Goal: Task Accomplishment & Management: Use online tool/utility

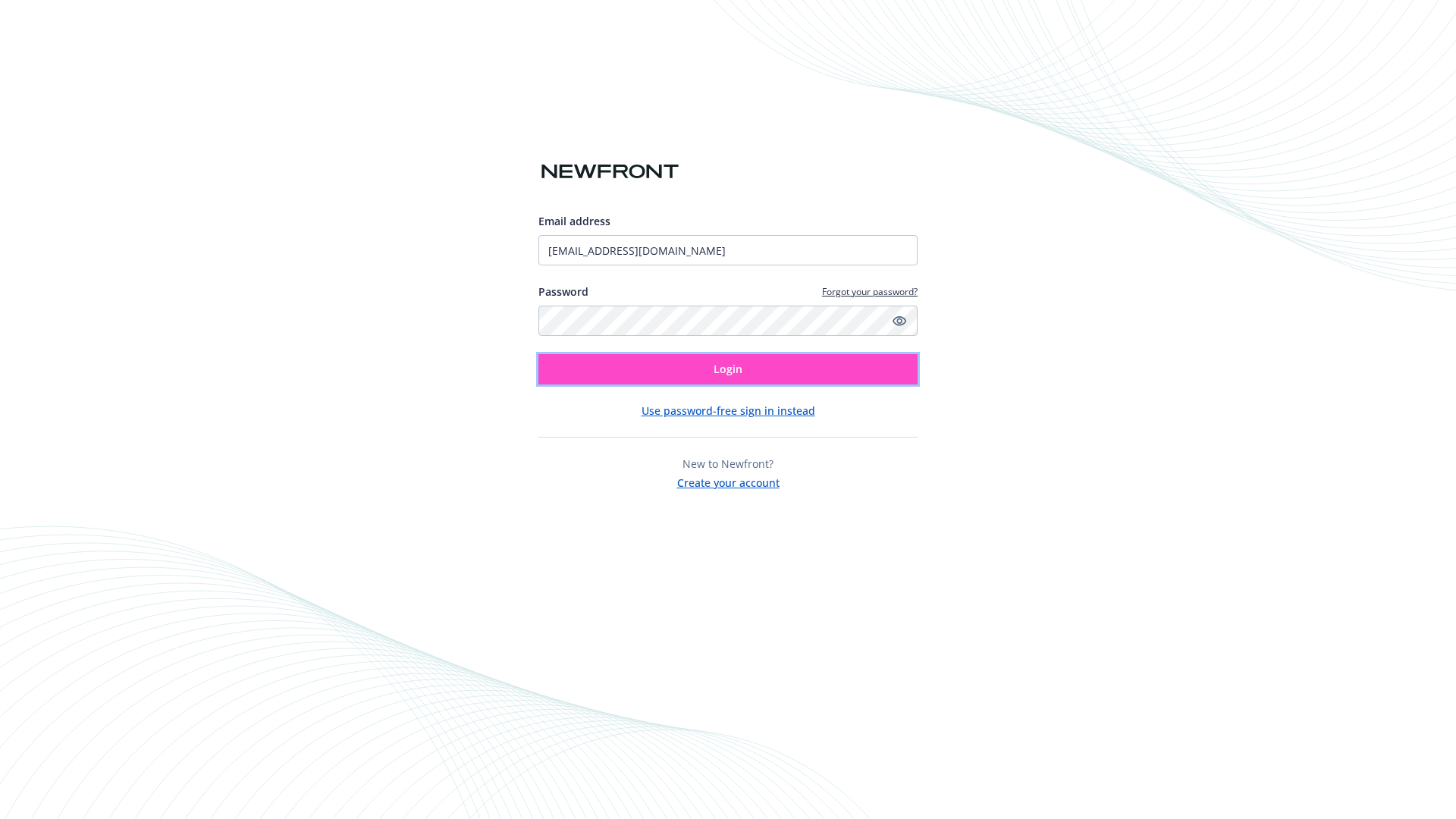
click at [728, 369] on span "Login" at bounding box center [727, 369] width 28 height 15
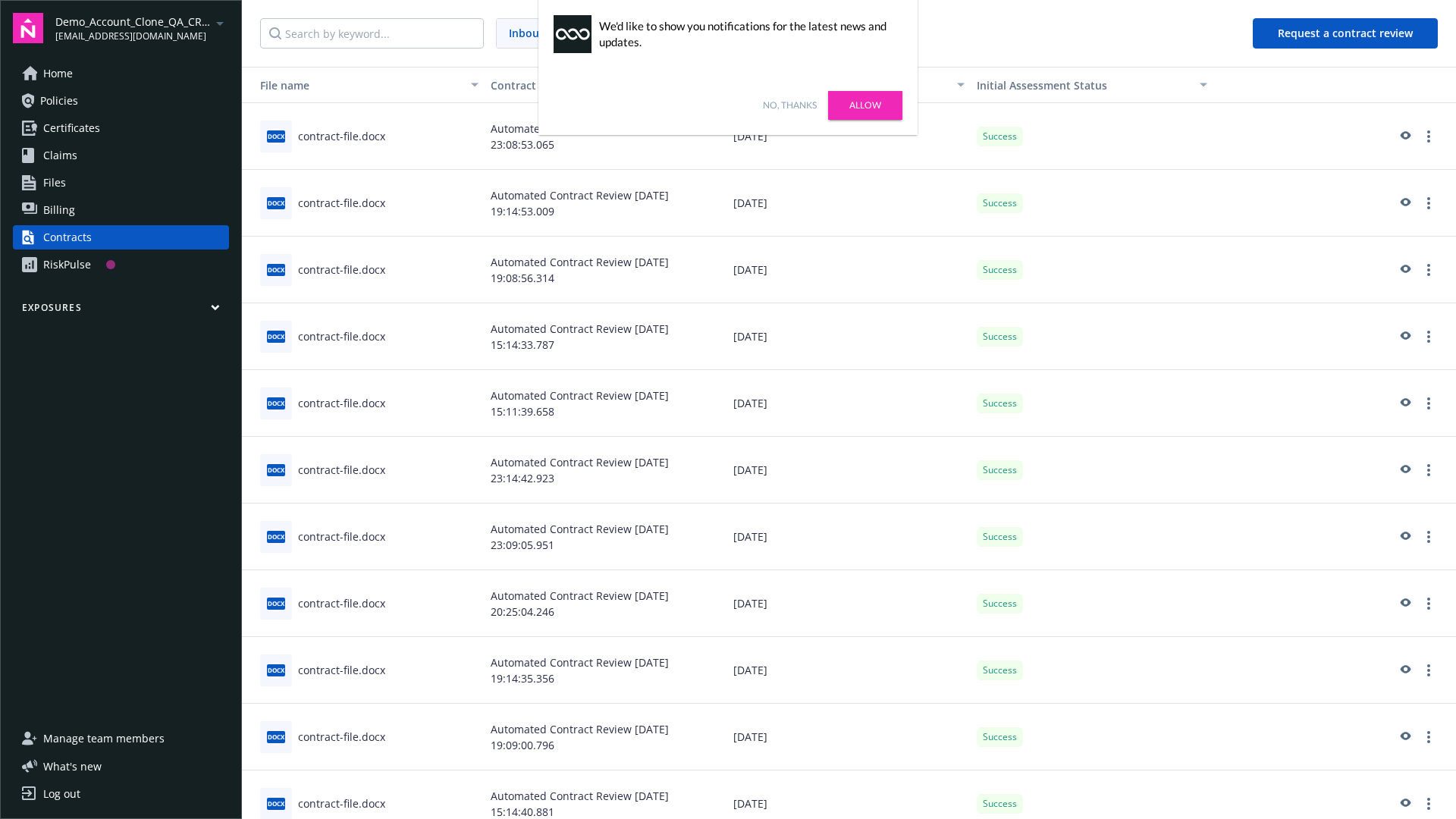
click at [789, 105] on link "No, thanks" at bounding box center [789, 105] width 53 height 14
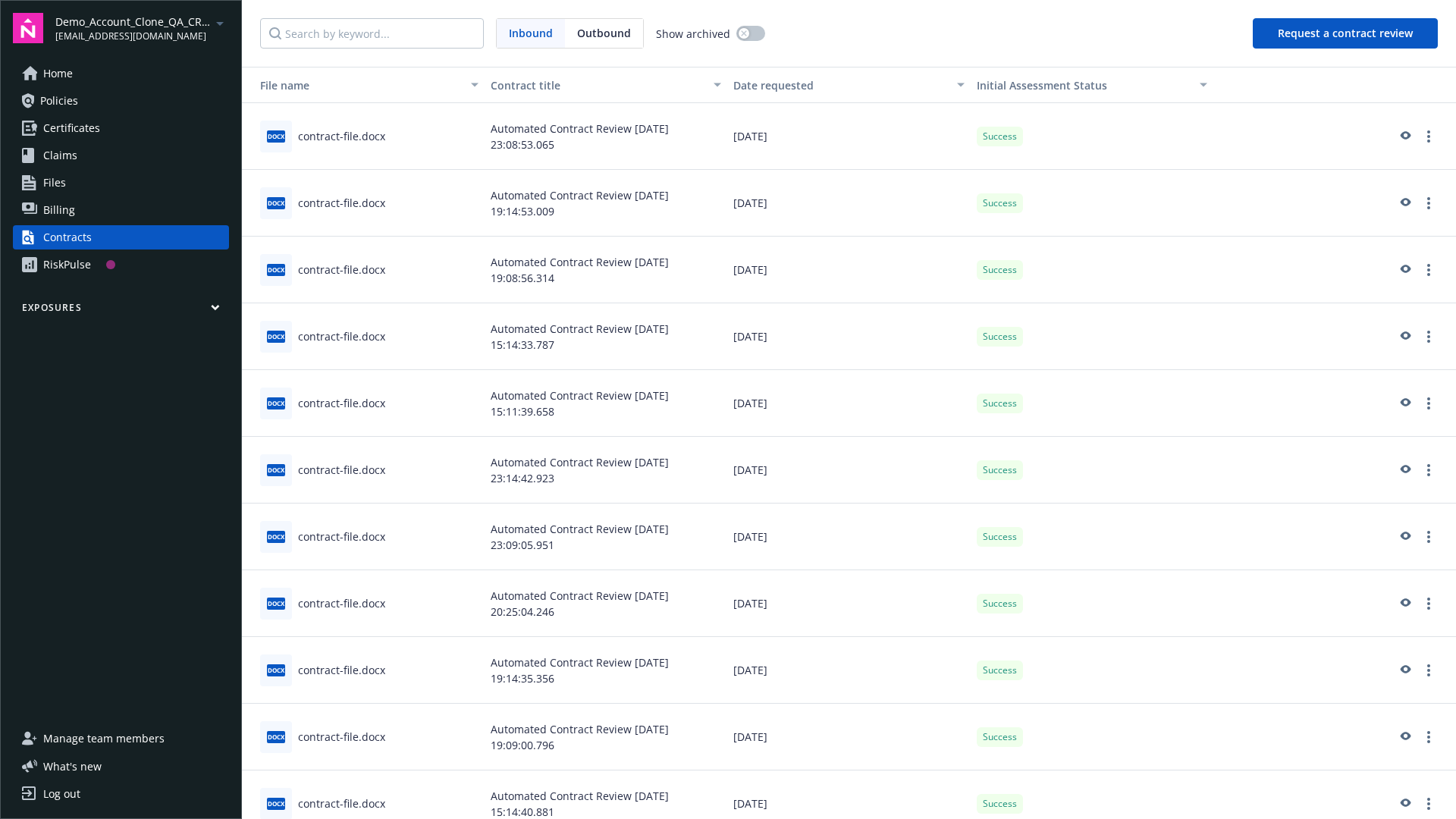
click at [1346, 34] on button "Request a contract review" at bounding box center [1345, 33] width 185 height 30
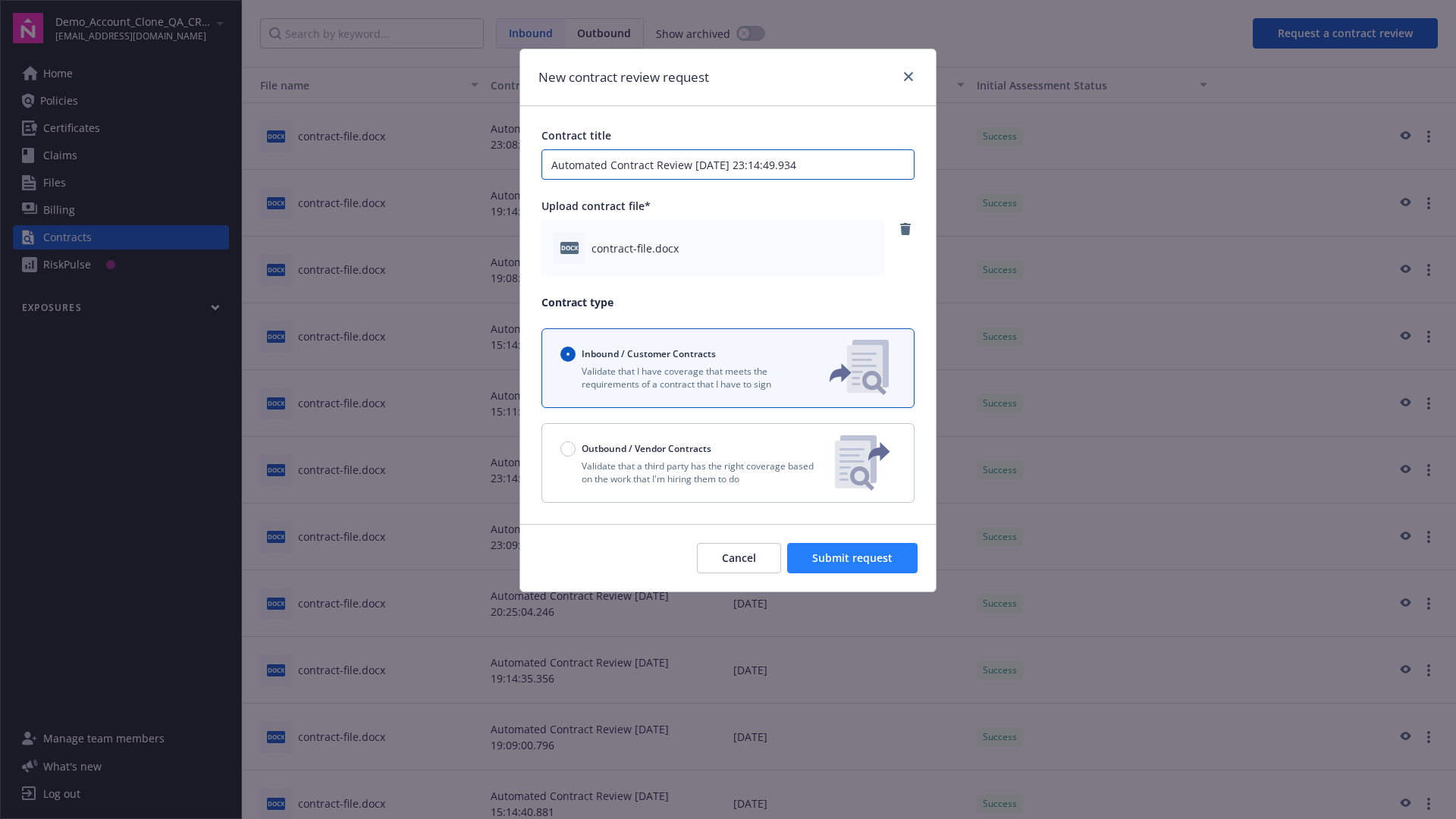
type input "Automated Contract Review [DATE] 23:14:49.934"
click at [853, 558] on span "Submit request" at bounding box center [851, 558] width 80 height 15
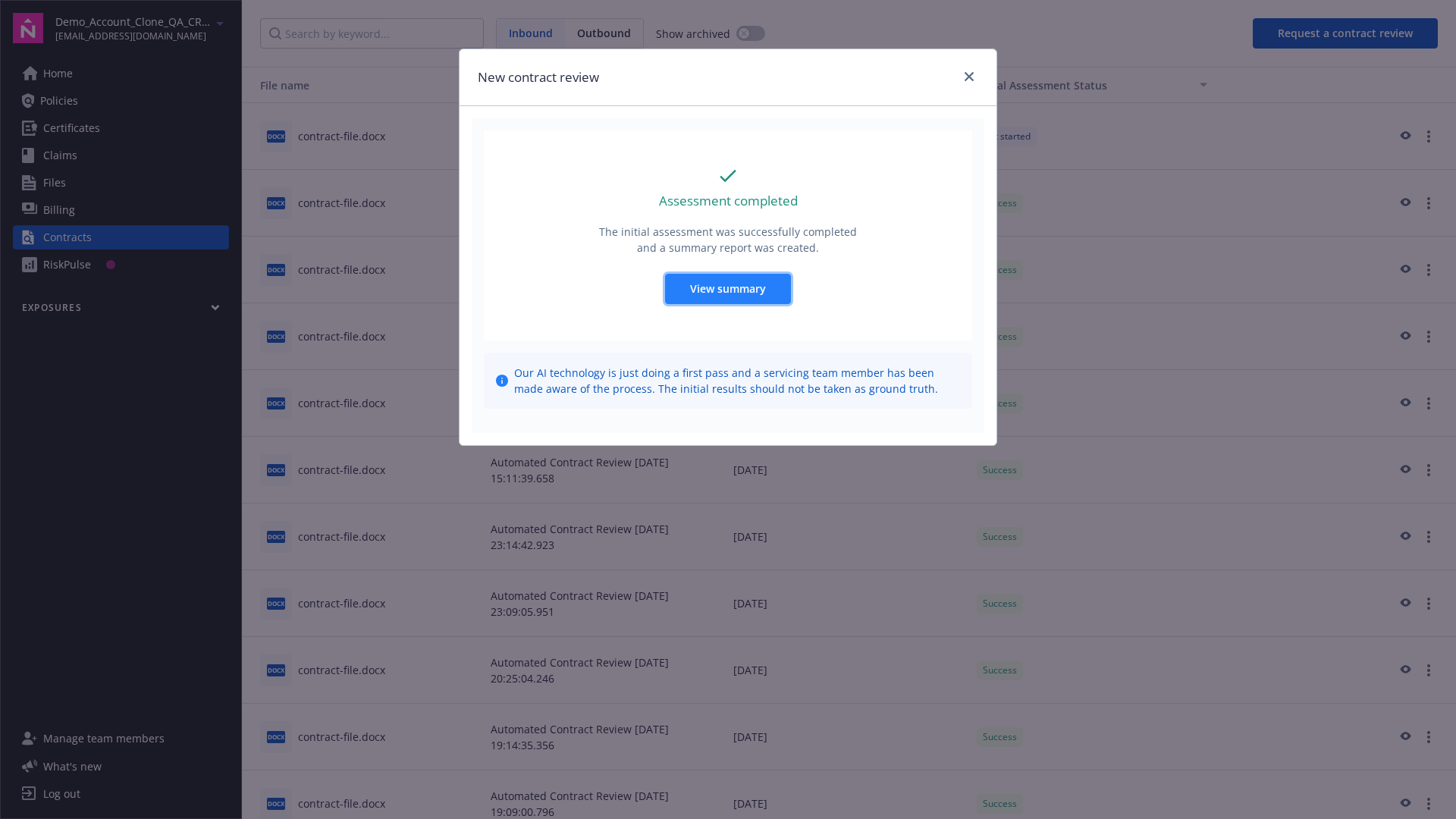
click at [727, 288] on span "View summary" at bounding box center [728, 288] width 76 height 15
